Goal: Download file/media

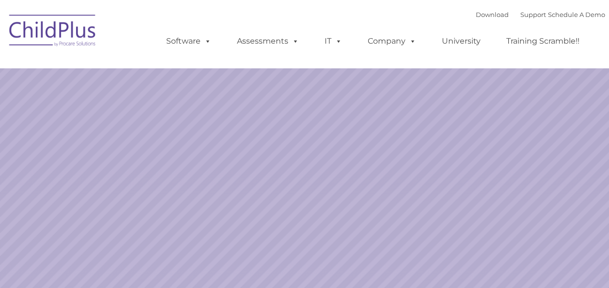
select select "MEDIUM"
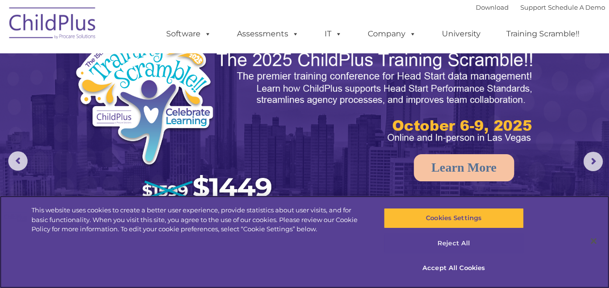
scroll to position [28, 0]
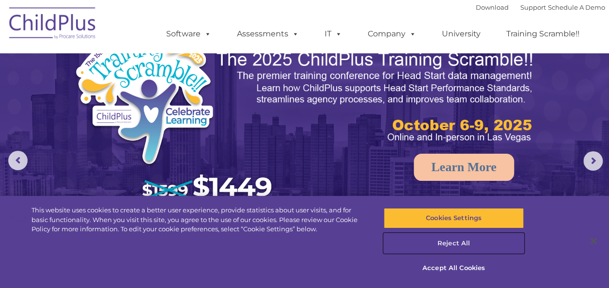
click at [454, 242] on button "Reject All" at bounding box center [454, 243] width 140 height 20
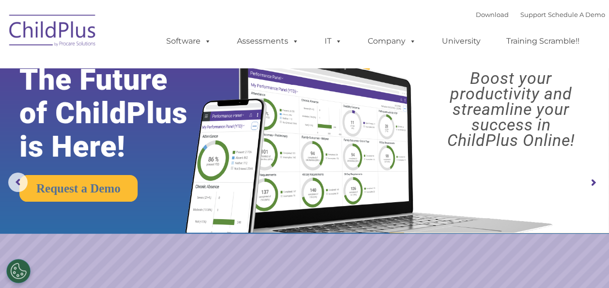
scroll to position [7, 0]
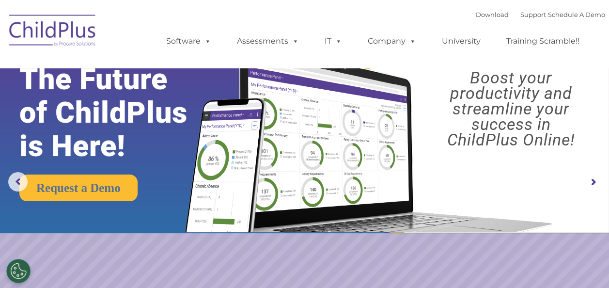
click at [49, 34] on img at bounding box center [52, 32] width 97 height 48
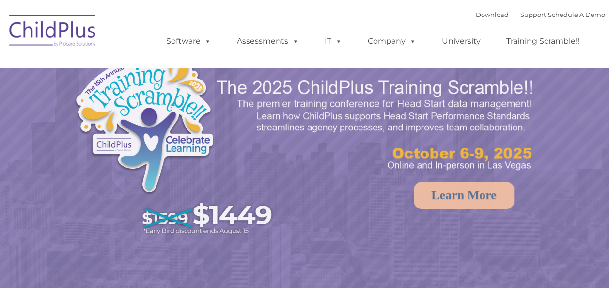
select select "MEDIUM"
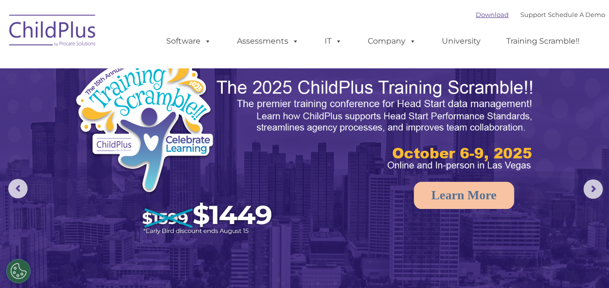
click at [476, 16] on link "Download" at bounding box center [492, 15] width 33 height 8
